Goal: Task Accomplishment & Management: Use online tool/utility

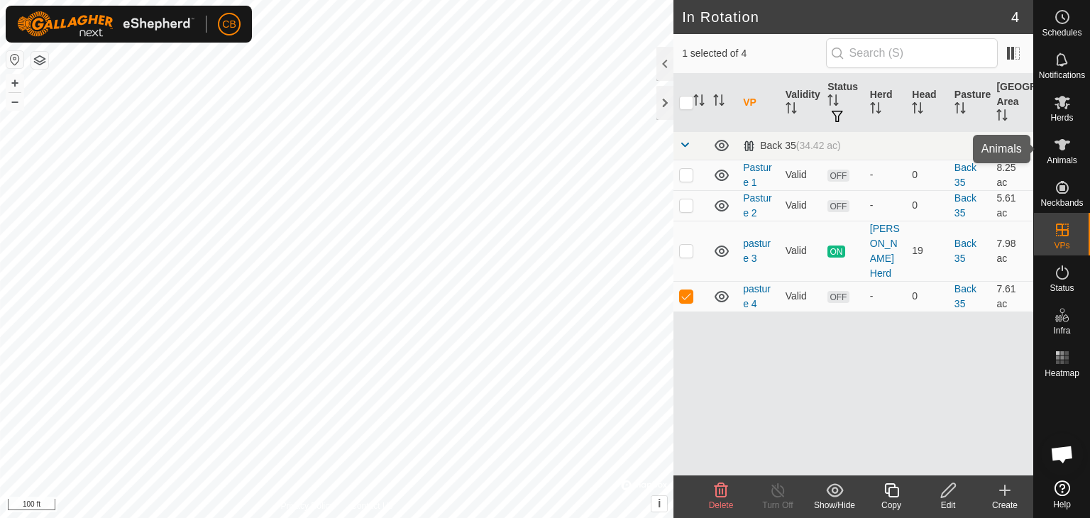
click at [1066, 142] on icon at bounding box center [1063, 144] width 16 height 11
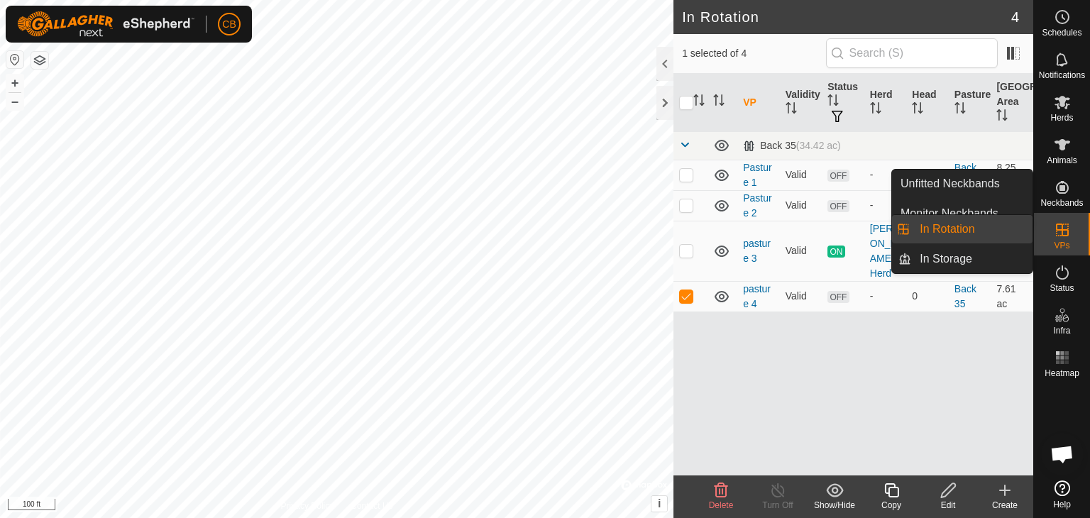
click at [954, 226] on link "In Rotation" at bounding box center [971, 229] width 121 height 28
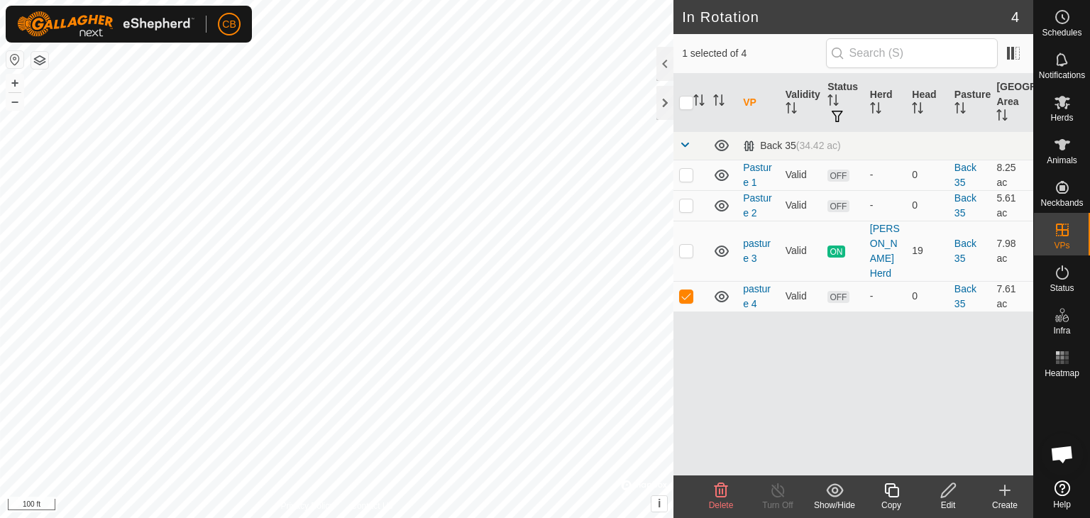
click at [950, 493] on icon at bounding box center [949, 490] width 18 height 17
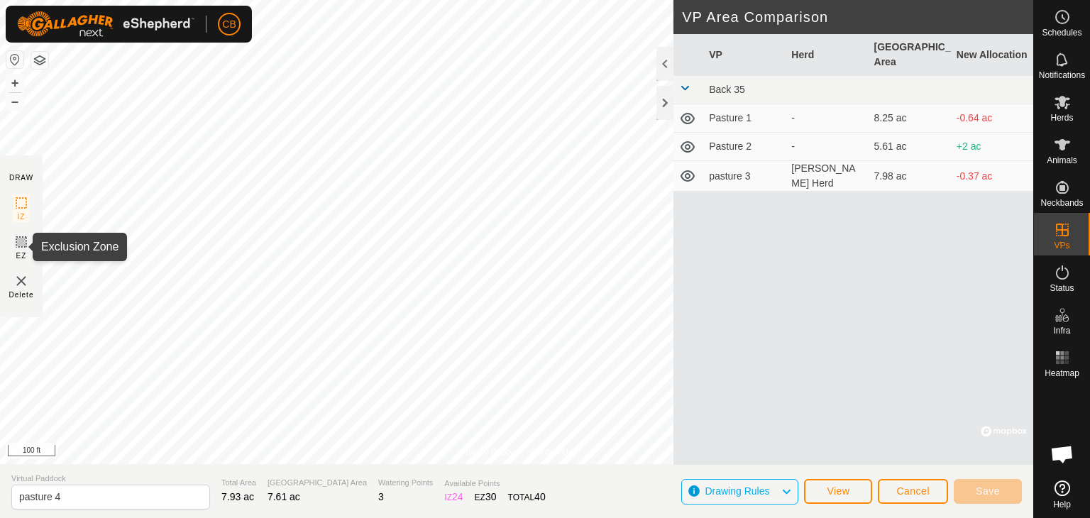
click at [18, 245] on icon at bounding box center [21, 241] width 17 height 17
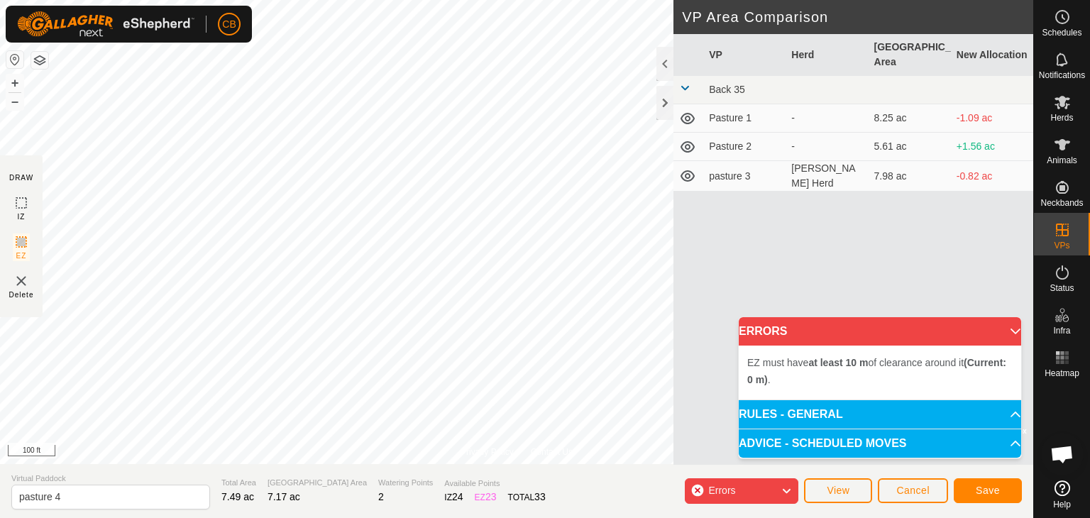
click at [1008, 336] on p-accordion-header "ERRORS" at bounding box center [880, 331] width 282 height 28
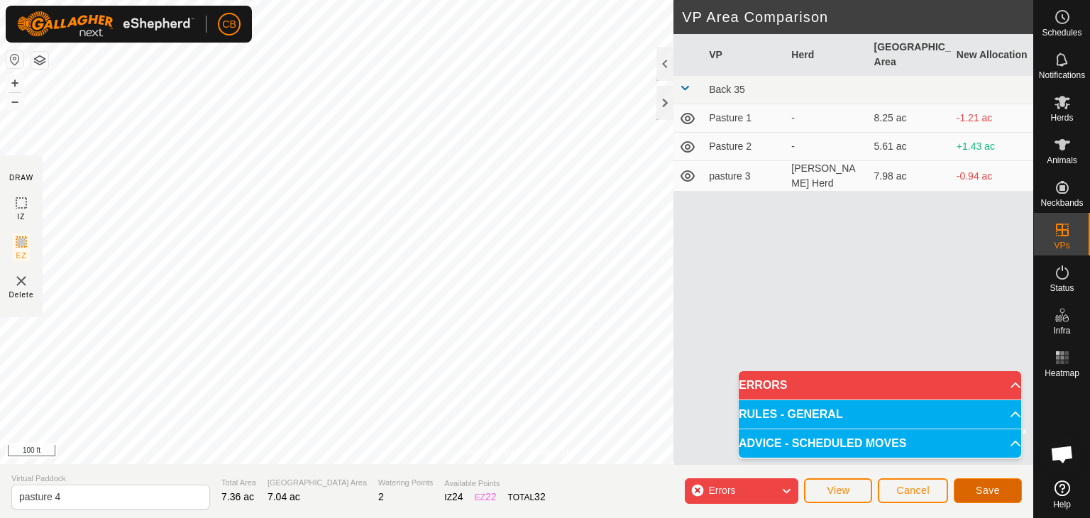
click at [984, 492] on span "Save" at bounding box center [988, 490] width 24 height 11
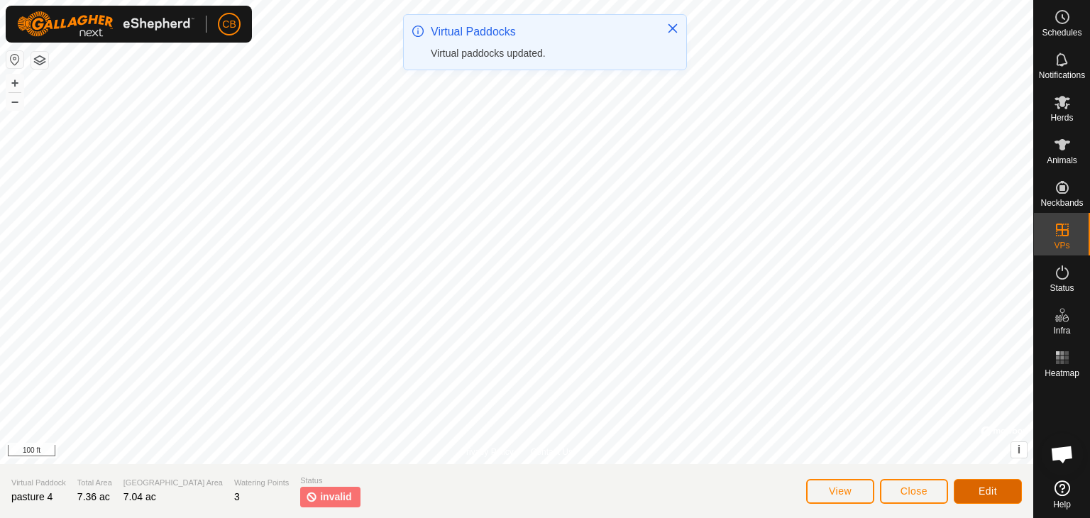
click at [974, 486] on button "Edit" at bounding box center [988, 491] width 68 height 25
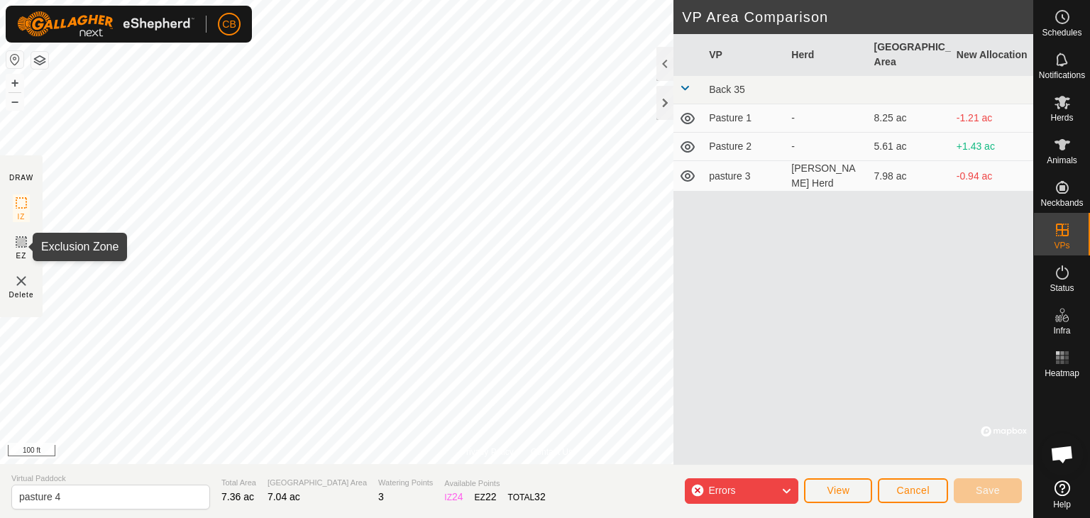
click at [19, 247] on rect at bounding box center [21, 241] width 11 height 11
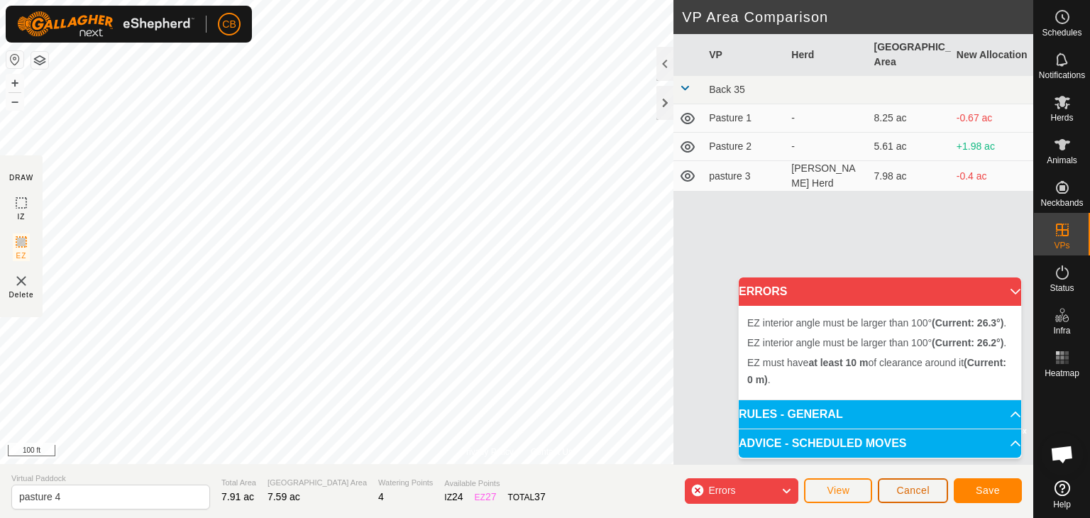
click at [903, 488] on span "Cancel" at bounding box center [912, 490] width 33 height 11
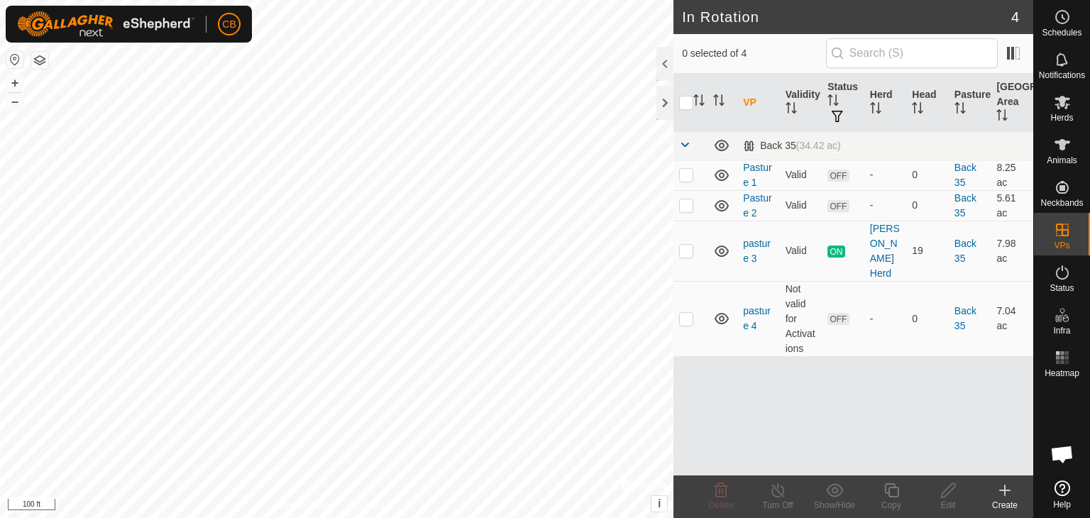
checkbox input "true"
click at [953, 489] on icon at bounding box center [949, 490] width 18 height 17
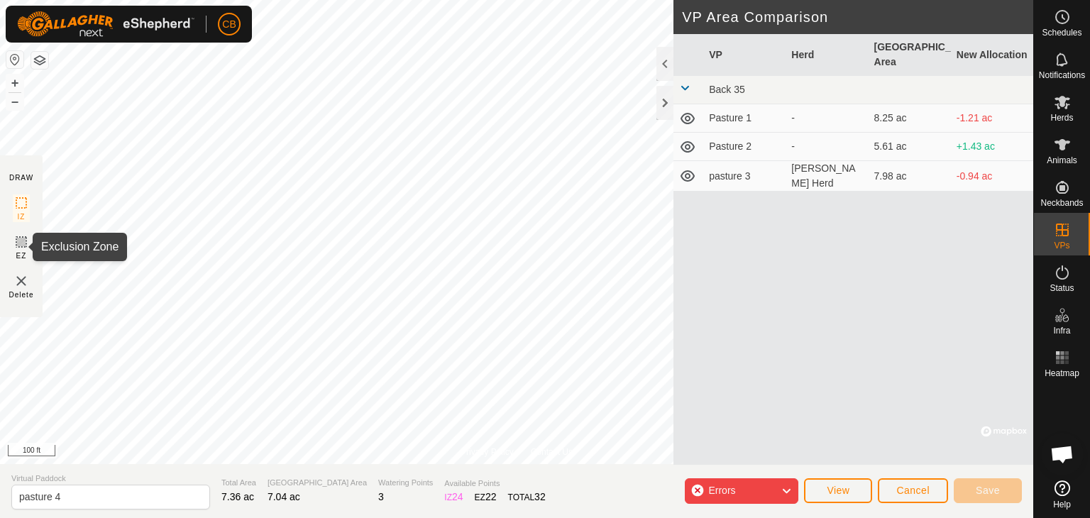
click at [22, 236] on rect at bounding box center [21, 241] width 11 height 11
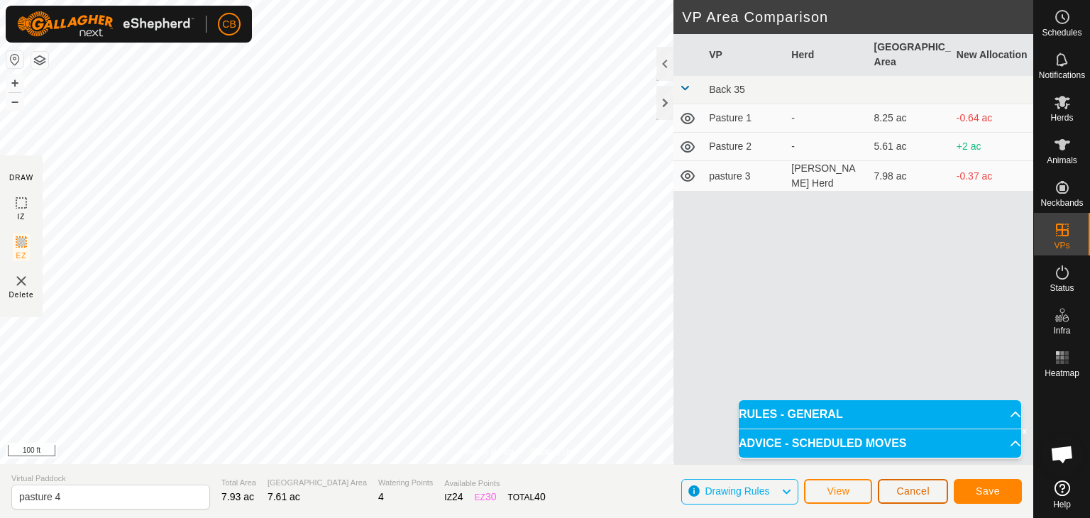
click at [925, 481] on button "Cancel" at bounding box center [913, 491] width 70 height 25
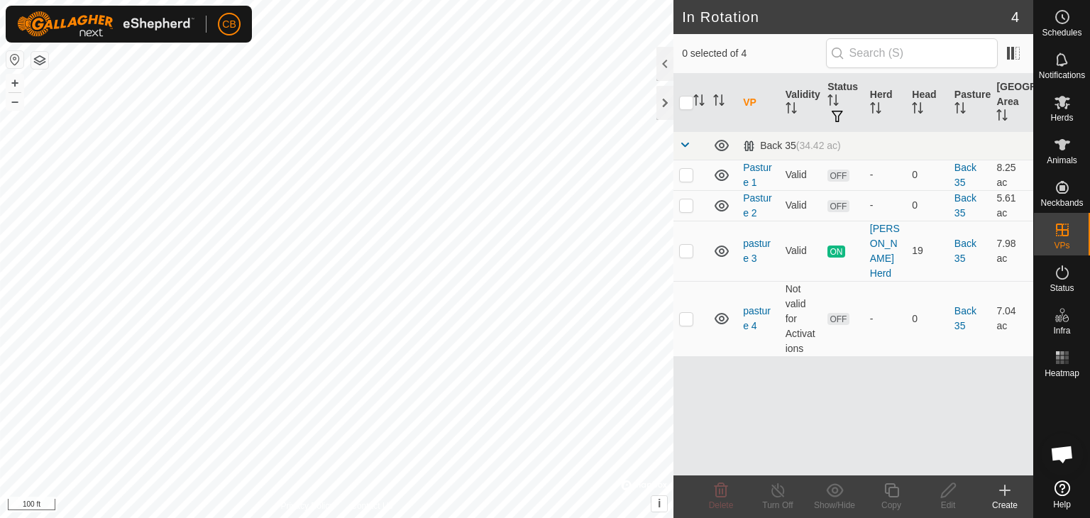
checkbox input "true"
click at [940, 491] on icon at bounding box center [949, 490] width 18 height 17
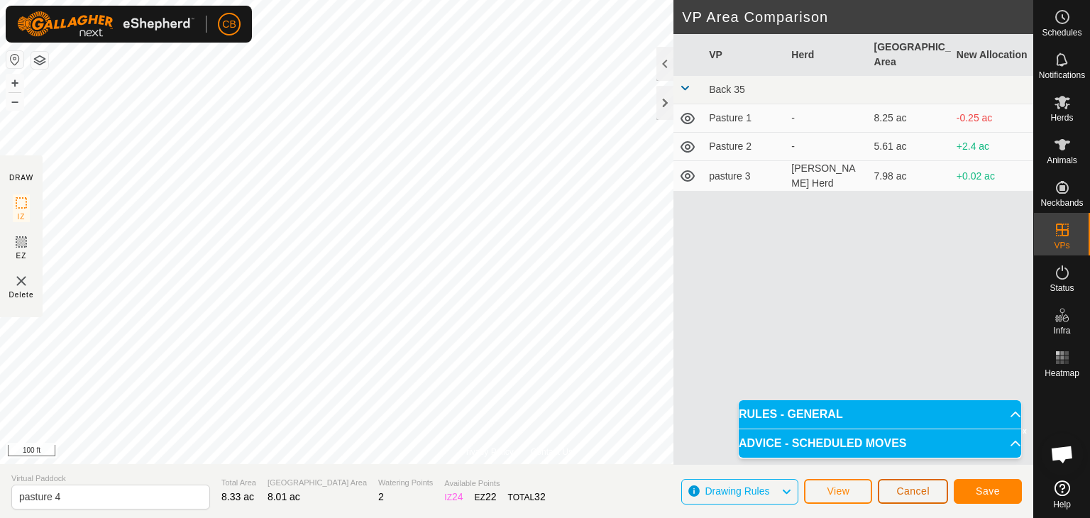
click at [901, 491] on span "Cancel" at bounding box center [912, 490] width 33 height 11
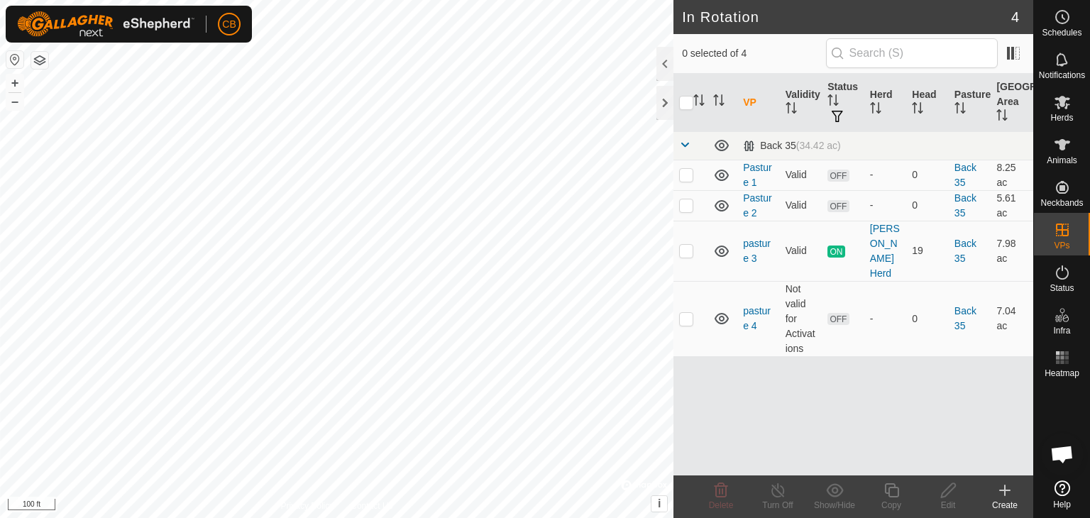
checkbox input "true"
click at [957, 499] on div "Edit" at bounding box center [948, 505] width 57 height 13
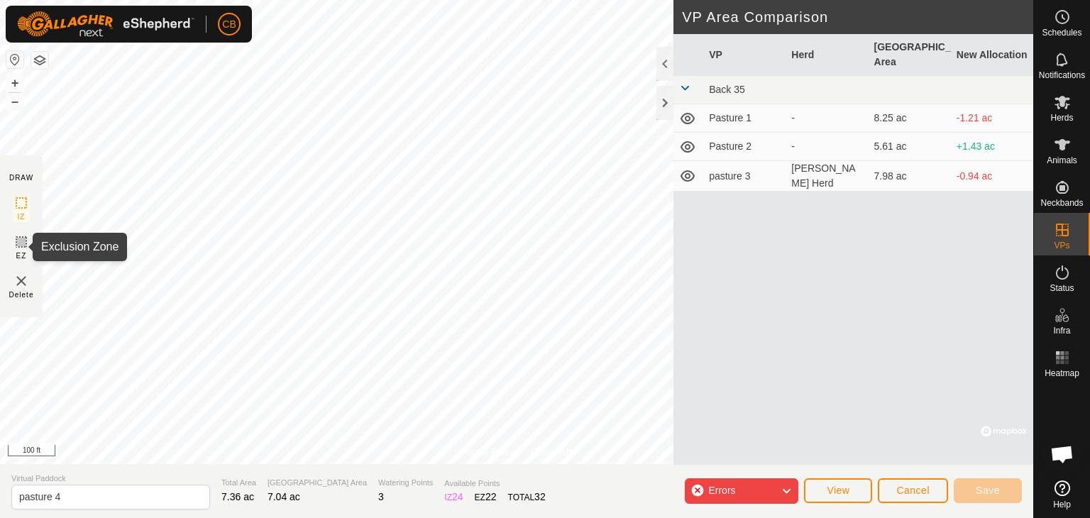
click at [20, 244] on icon at bounding box center [21, 242] width 9 height 9
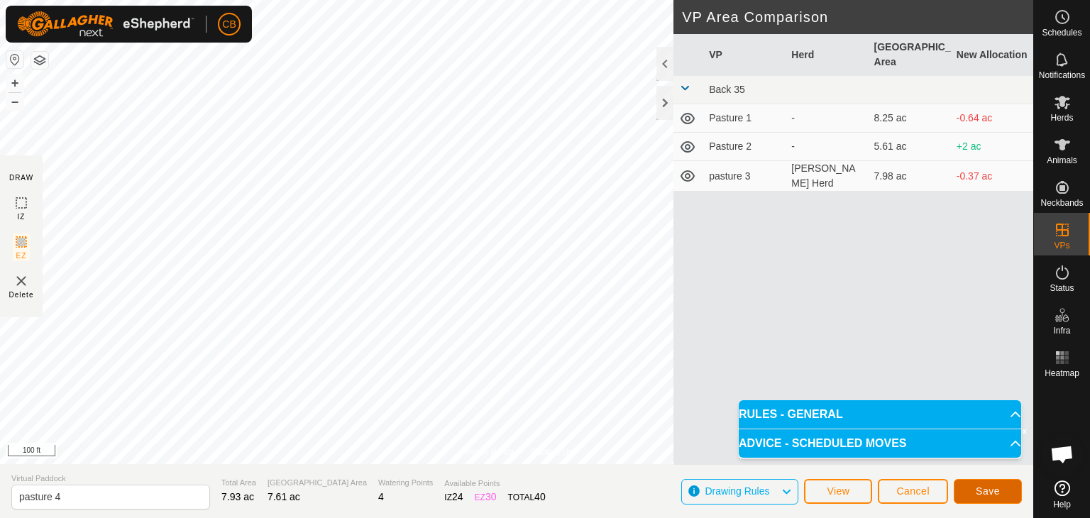
click at [979, 490] on span "Save" at bounding box center [988, 490] width 24 height 11
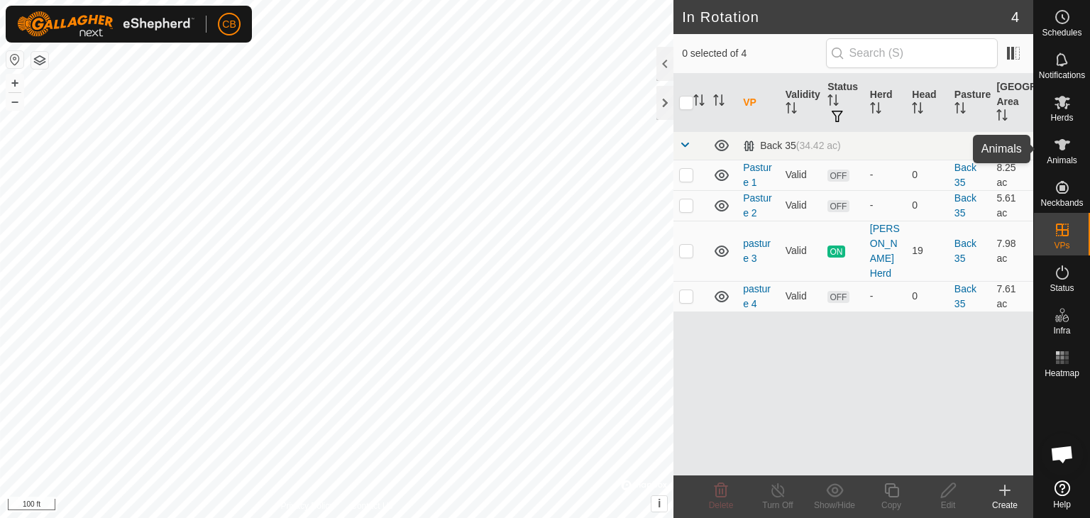
click at [1072, 148] on es-animals-svg-icon at bounding box center [1063, 144] width 26 height 23
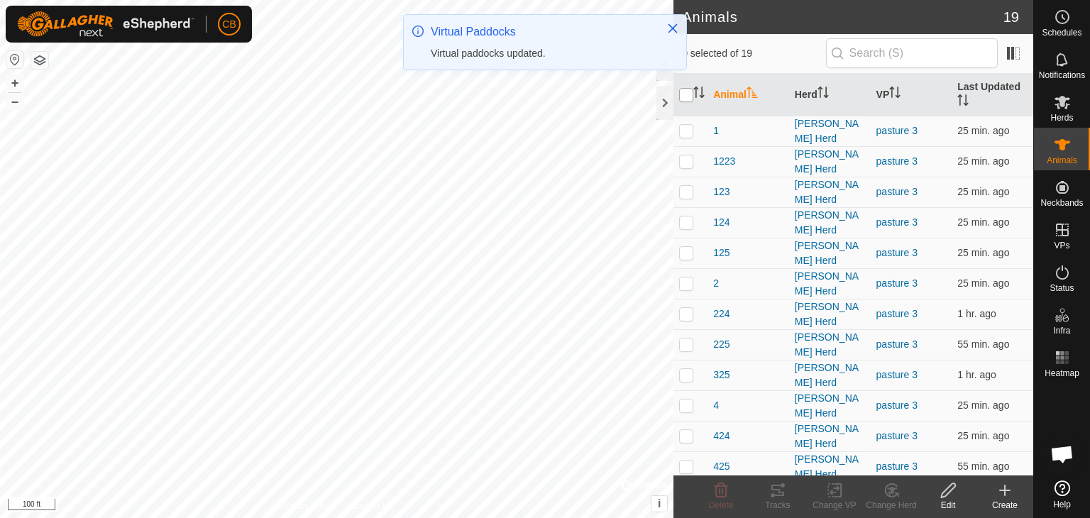
click at [686, 93] on input "checkbox" at bounding box center [686, 95] width 14 height 14
checkbox input "true"
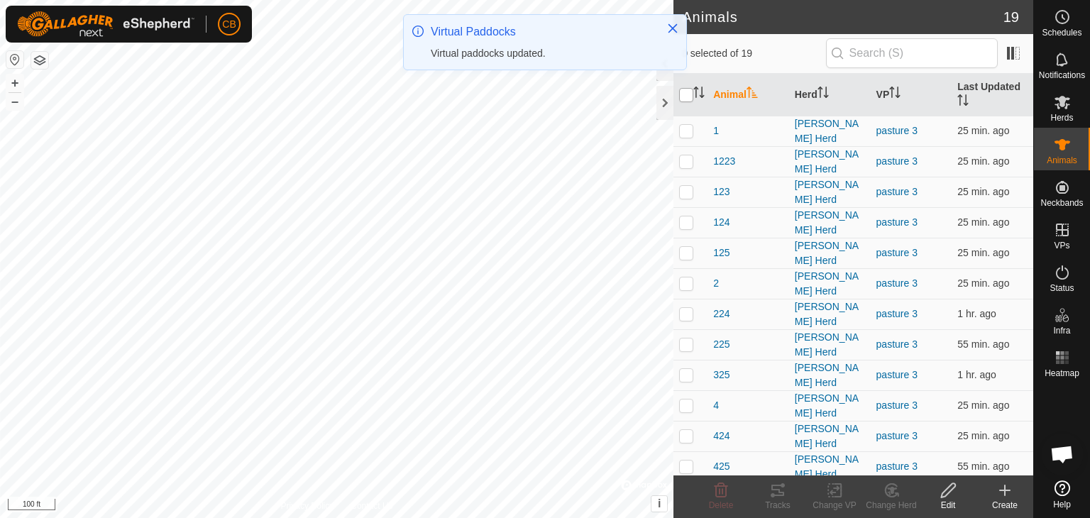
checkbox input "true"
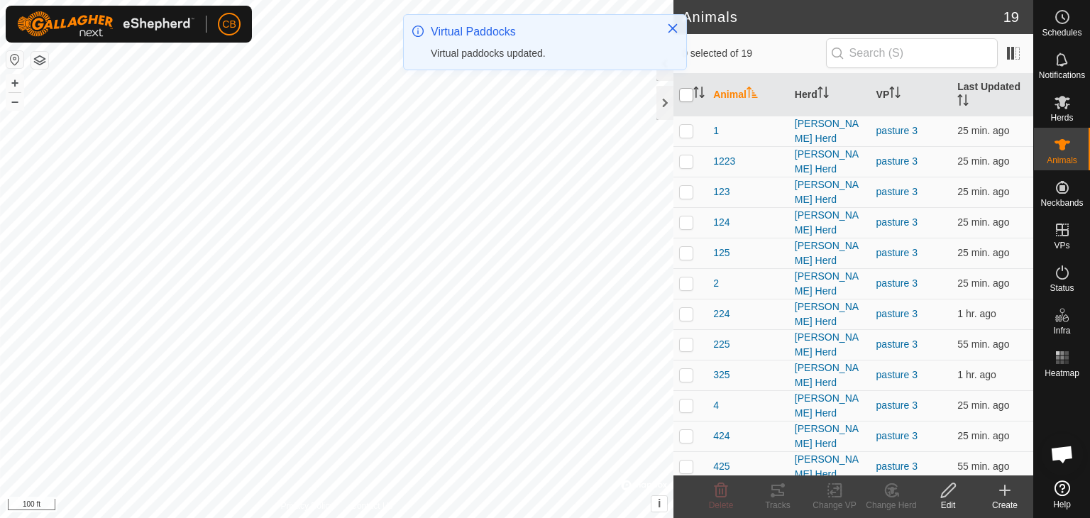
checkbox input "true"
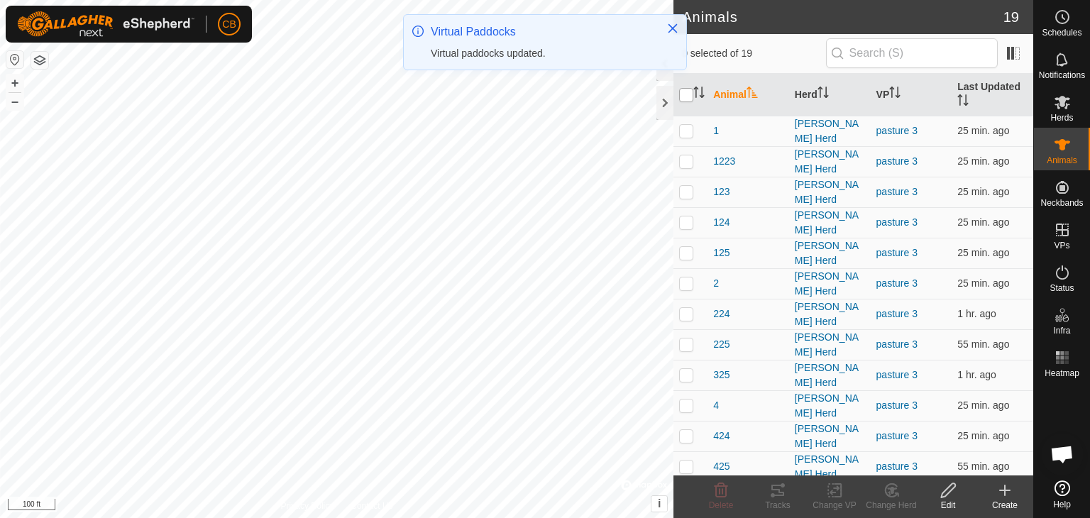
checkbox input "true"
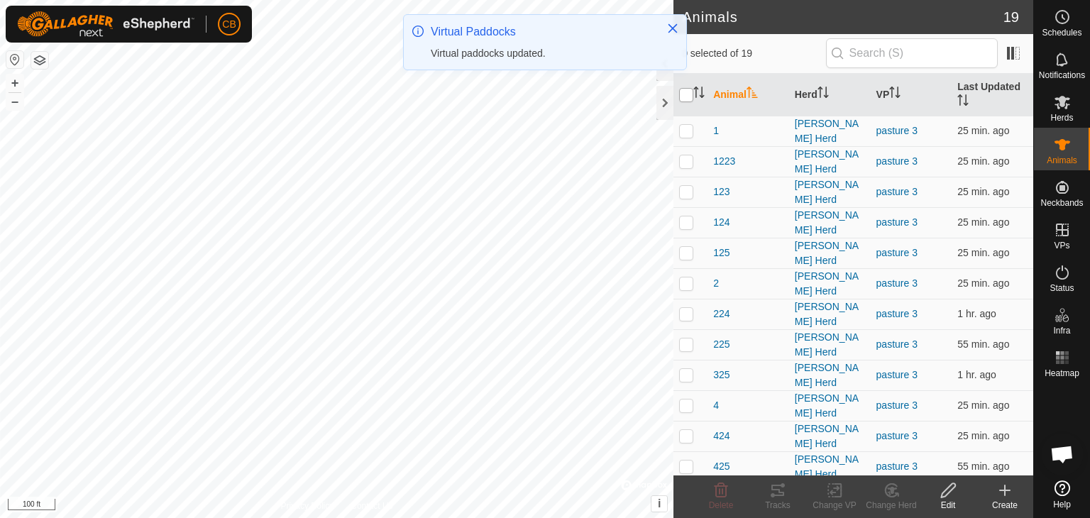
checkbox input "true"
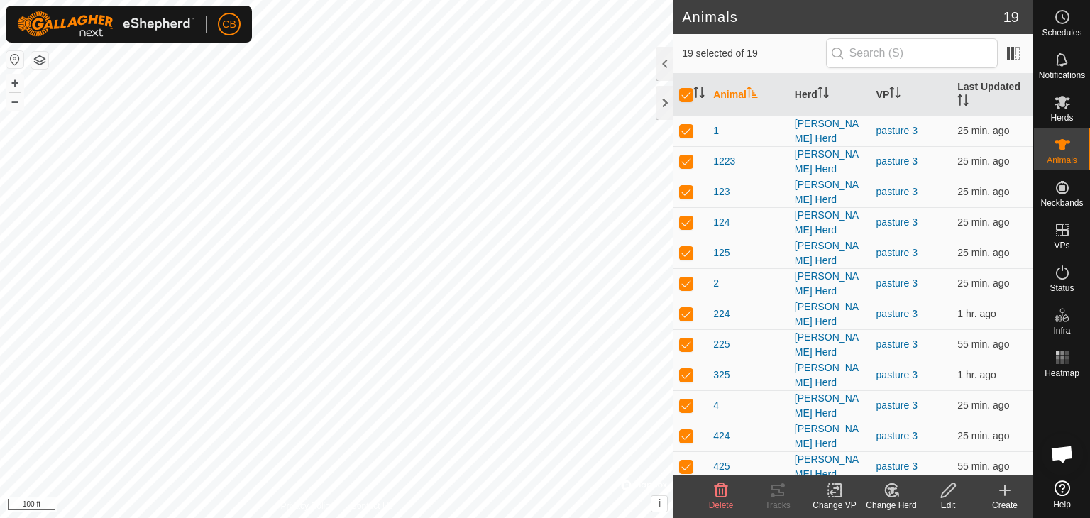
click at [837, 488] on icon at bounding box center [835, 490] width 10 height 9
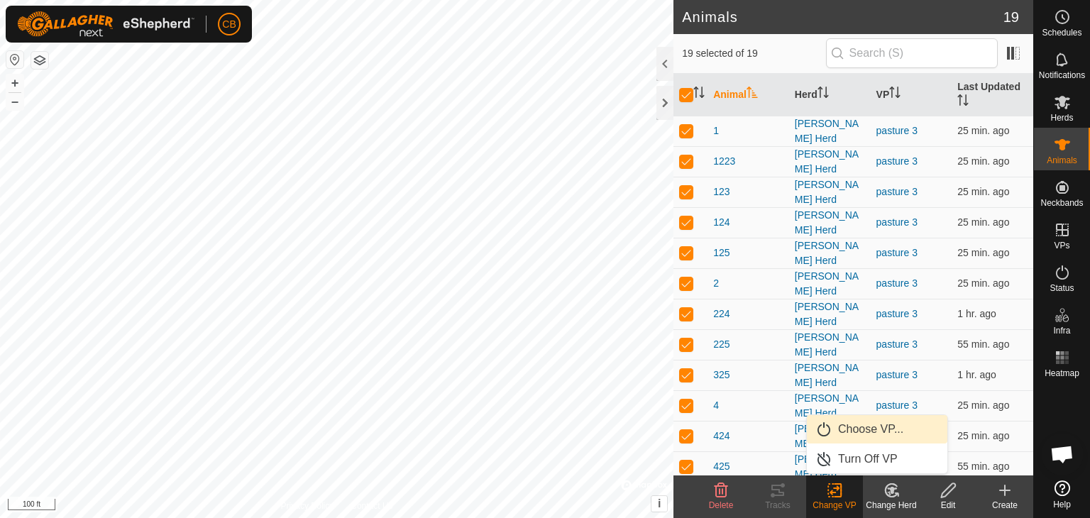
click at [853, 431] on link "Choose VP..." at bounding box center [877, 429] width 141 height 28
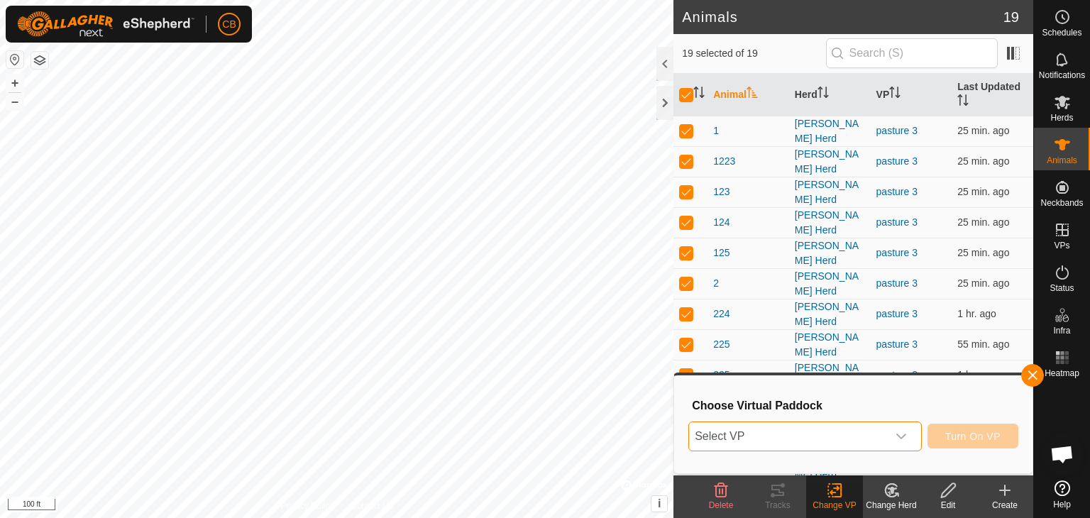
click at [843, 431] on span "Select VP" at bounding box center [788, 436] width 198 height 28
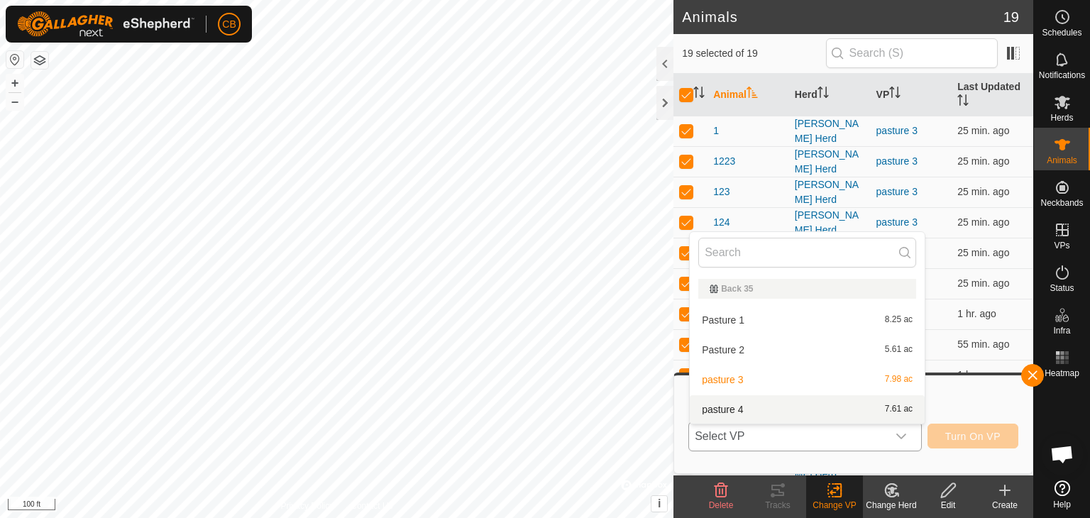
click at [769, 407] on li "pasture 4 7.61 ac" at bounding box center [807, 409] width 235 height 28
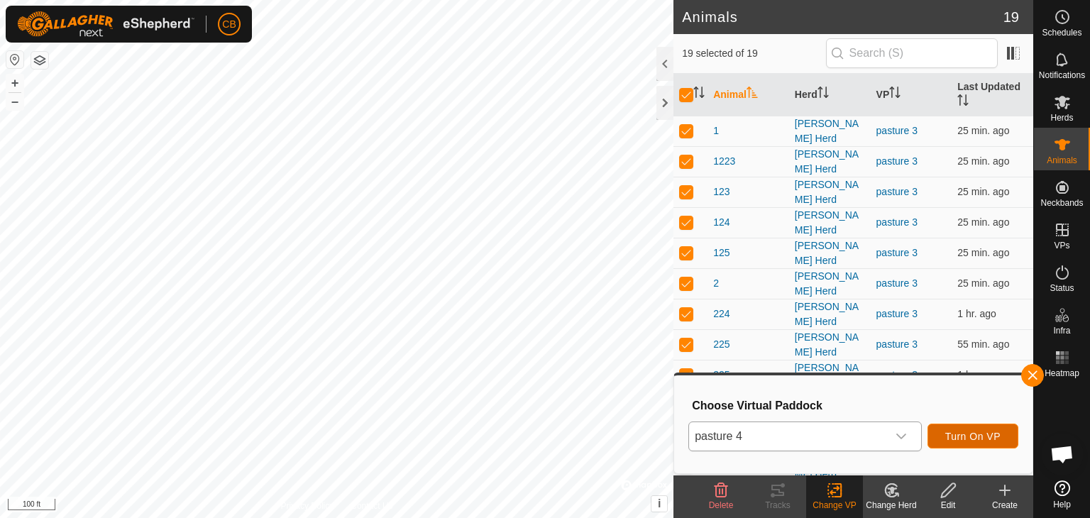
click at [956, 432] on span "Turn On VP" at bounding box center [972, 436] width 55 height 11
